Goal: Find specific page/section: Find specific page/section

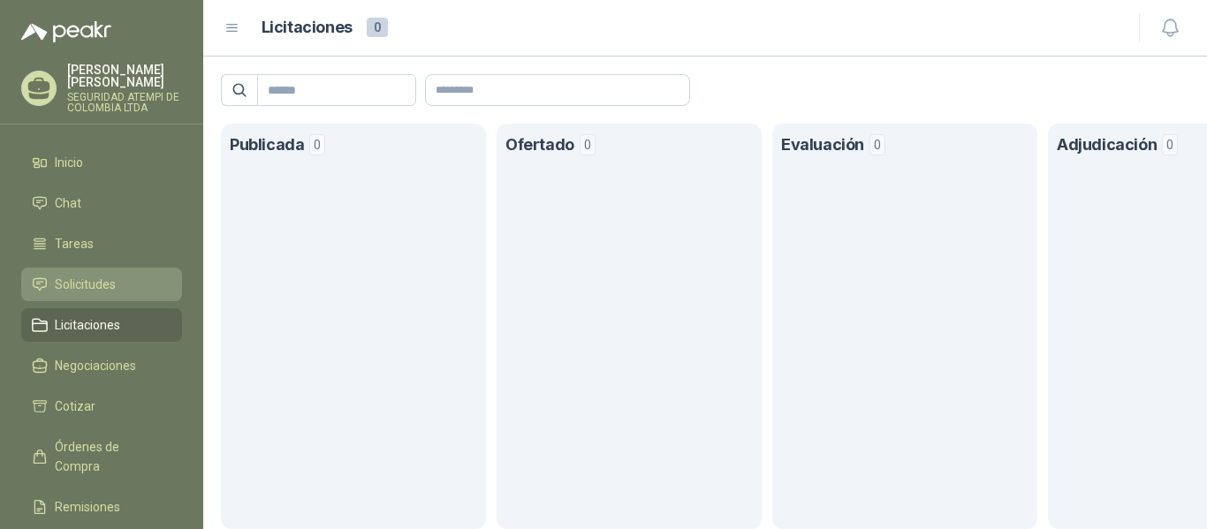
click at [82, 275] on span "Solicitudes" at bounding box center [85, 284] width 61 height 19
click at [99, 275] on span "Solicitudes" at bounding box center [85, 284] width 61 height 19
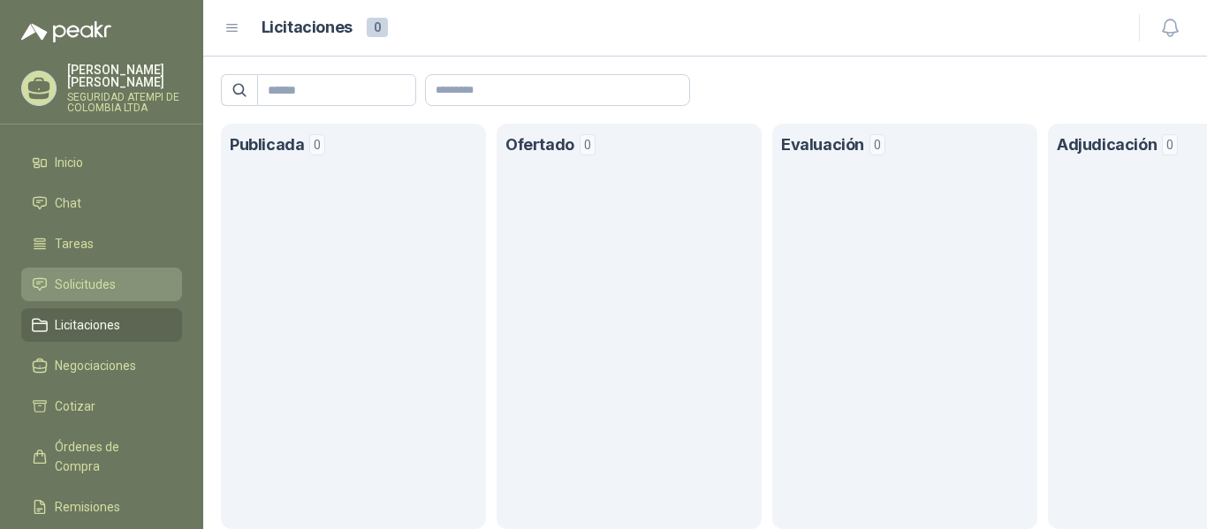
click at [75, 275] on span "Solicitudes" at bounding box center [85, 284] width 61 height 19
click at [67, 275] on span "Solicitudes" at bounding box center [85, 284] width 61 height 19
click at [95, 268] on link "Solicitudes" at bounding box center [101, 285] width 161 height 34
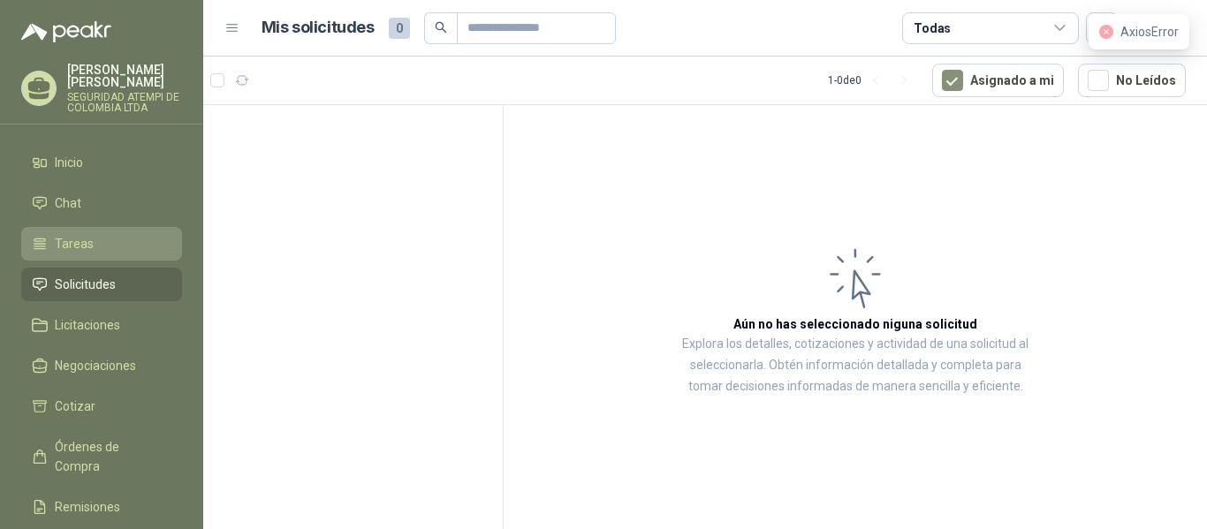
click at [59, 234] on span "Tareas" at bounding box center [74, 243] width 39 height 19
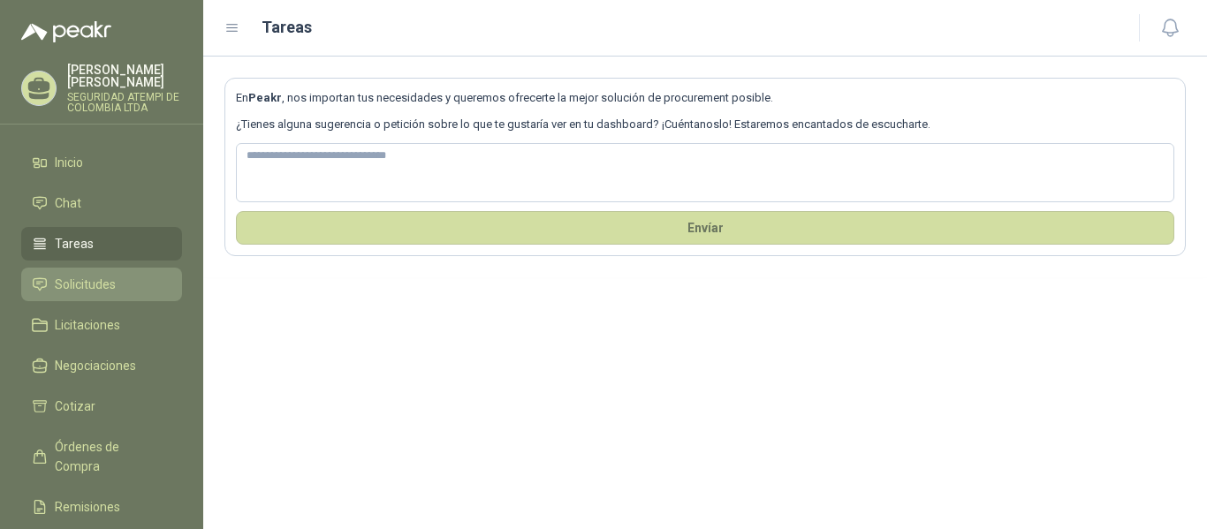
click at [94, 275] on span "Solicitudes" at bounding box center [85, 284] width 61 height 19
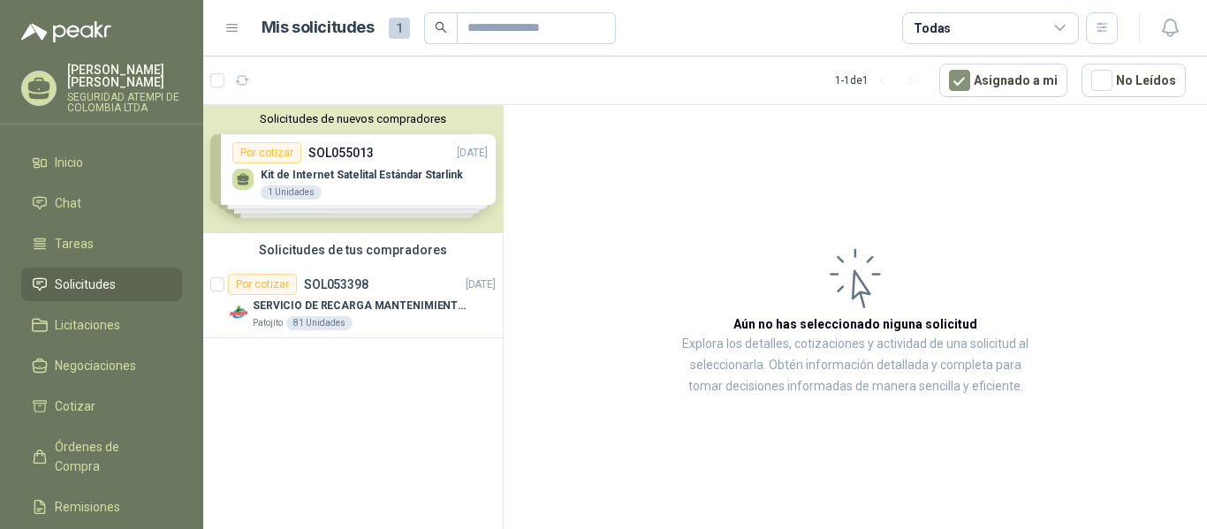
click at [366, 174] on div "Solicitudes de nuevos compradores Por cotizar SOL055013 [DATE] Kit de Internet …" at bounding box center [352, 169] width 299 height 128
